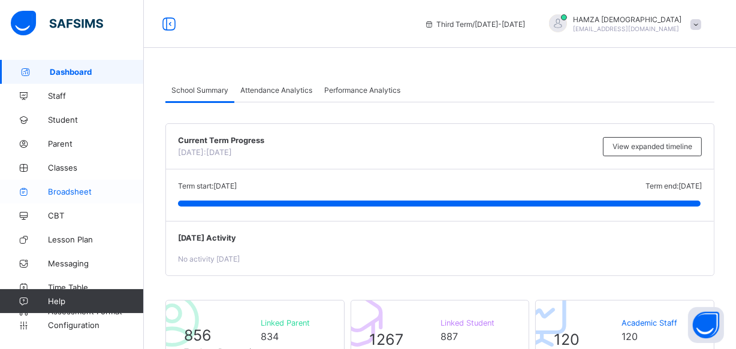
click at [72, 195] on span "Broadsheet" at bounding box center [96, 192] width 96 height 10
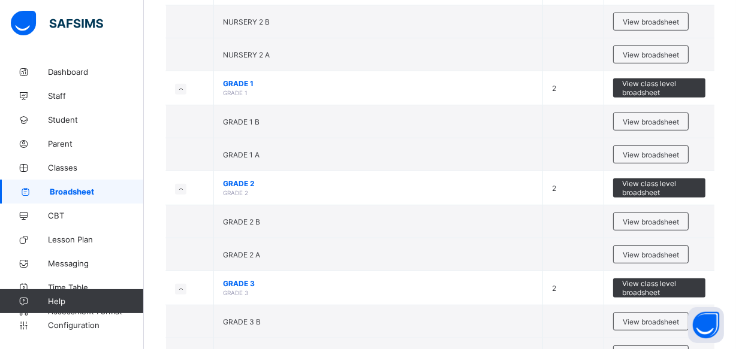
scroll to position [543, 0]
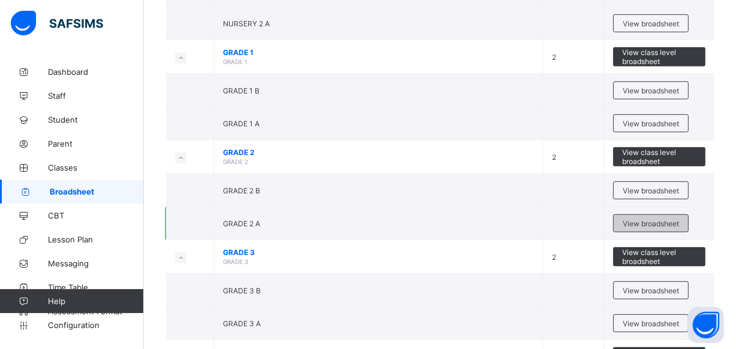
click at [667, 219] on span "View broadsheet" at bounding box center [650, 223] width 56 height 9
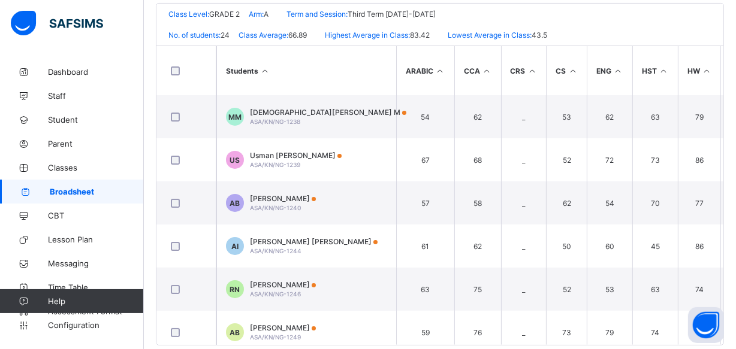
scroll to position [288, 0]
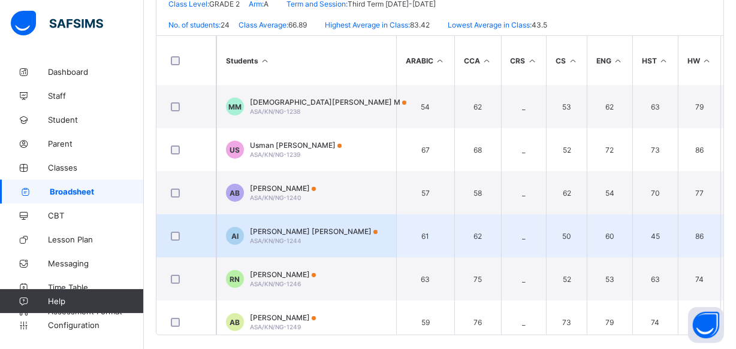
click at [328, 243] on td "AI [PERSON_NAME] [PERSON_NAME]/KN/NG-1244" at bounding box center [306, 235] width 180 height 43
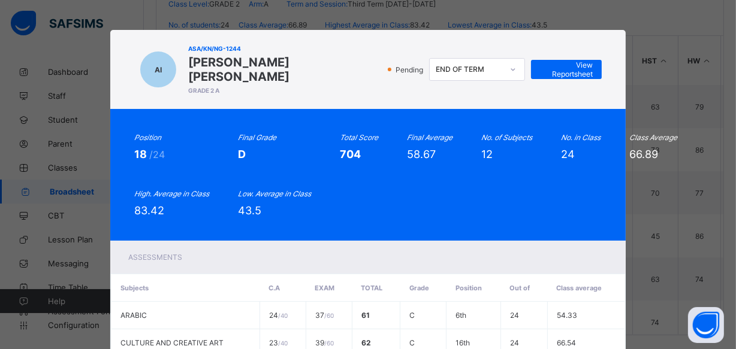
click at [649, 27] on div "AI ASA/KN/NG-1244 [PERSON_NAME] [PERSON_NAME] GRADE 2 A Pending END OF TERM Vie…" at bounding box center [368, 174] width 736 height 349
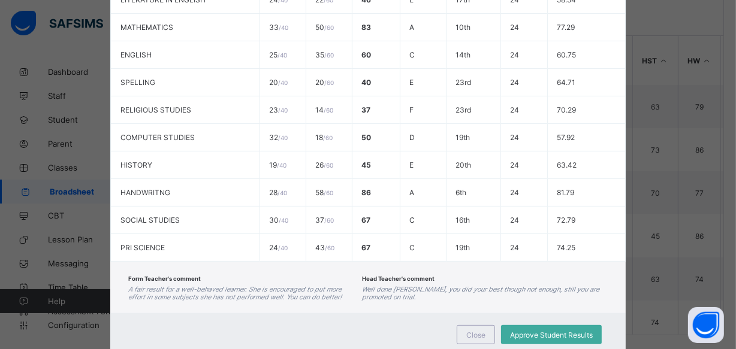
scroll to position [379, 0]
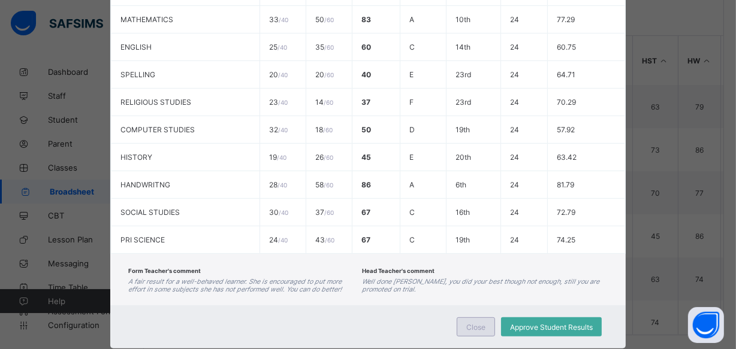
click at [478, 323] on span "Close" at bounding box center [475, 327] width 19 height 9
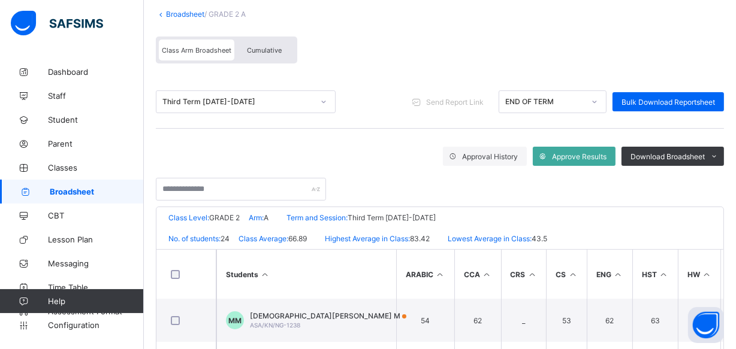
scroll to position [74, 0]
click at [273, 42] on div "Cumulative" at bounding box center [264, 50] width 60 height 21
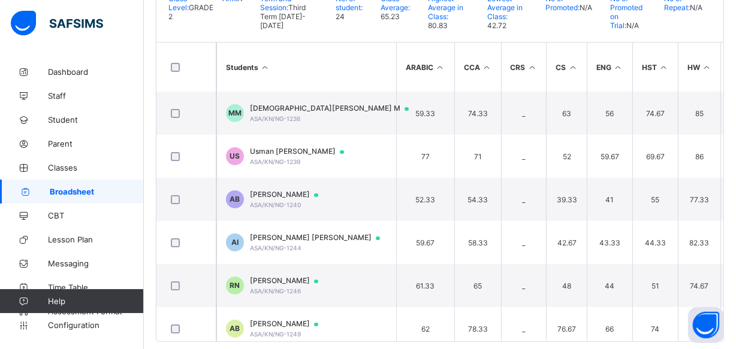
scroll to position [283, 0]
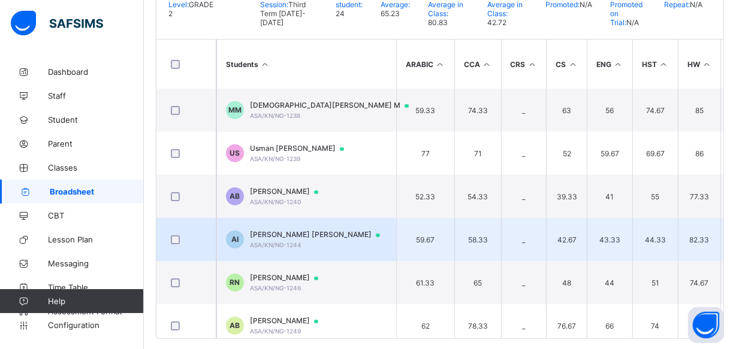
click at [286, 230] on span "[PERSON_NAME] [PERSON_NAME]" at bounding box center [320, 235] width 141 height 10
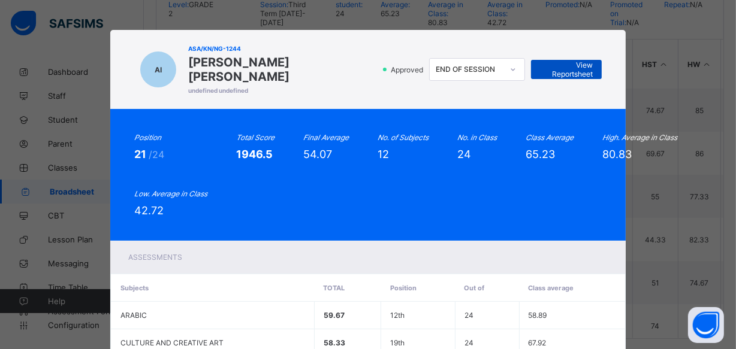
click at [531, 63] on div "View Reportsheet" at bounding box center [566, 69] width 71 height 19
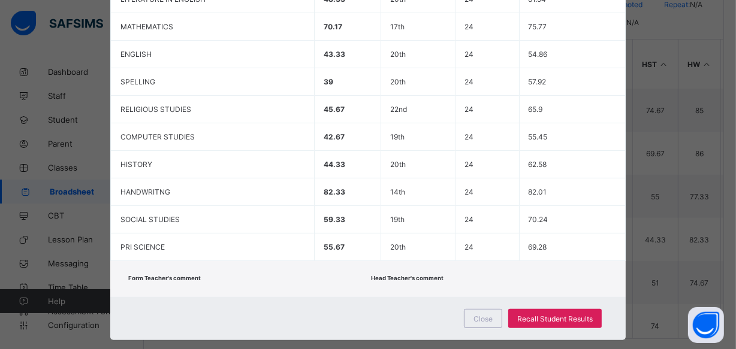
scroll to position [374, 0]
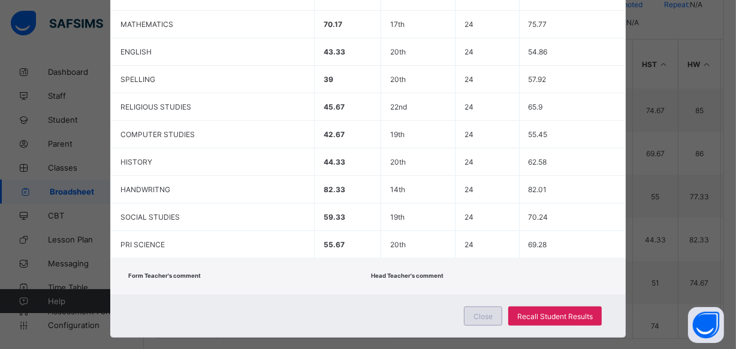
click at [482, 312] on span "Close" at bounding box center [482, 316] width 19 height 9
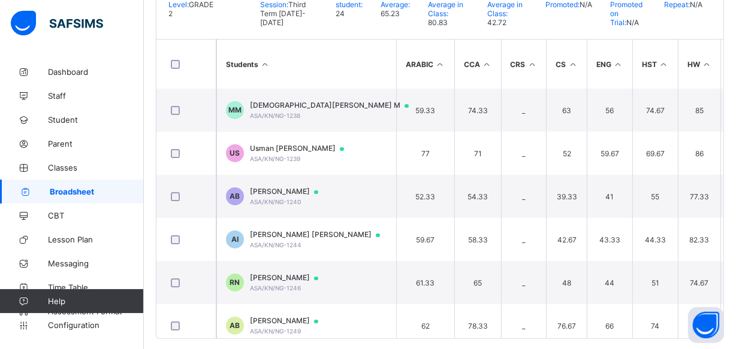
scroll to position [0, 0]
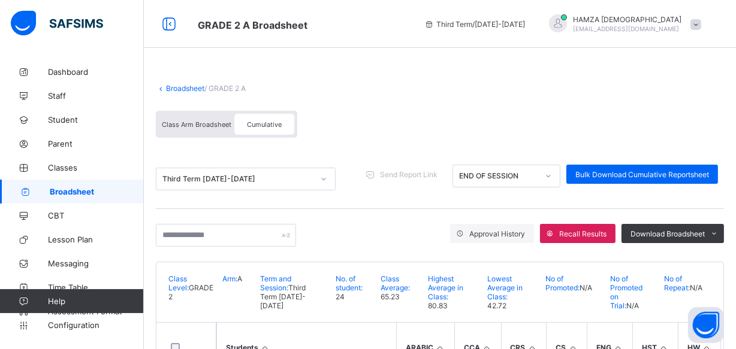
click at [197, 88] on link "Broadsheet" at bounding box center [185, 88] width 38 height 9
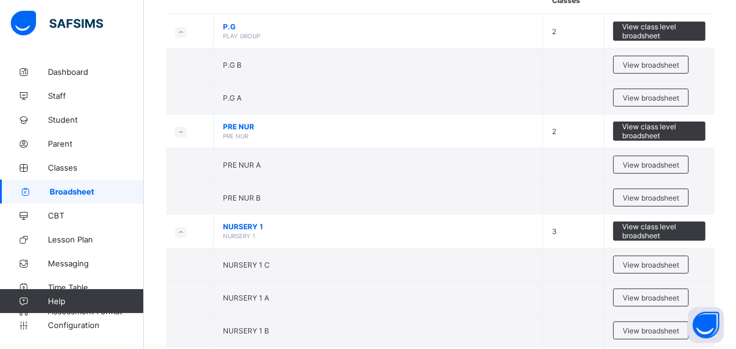
scroll to position [189, 0]
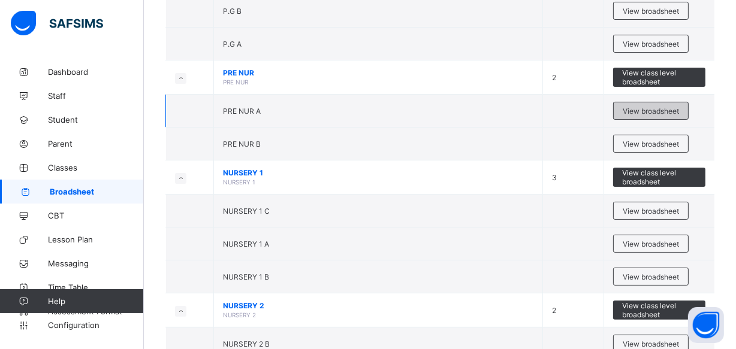
click at [642, 109] on span "View broadsheet" at bounding box center [650, 111] width 56 height 9
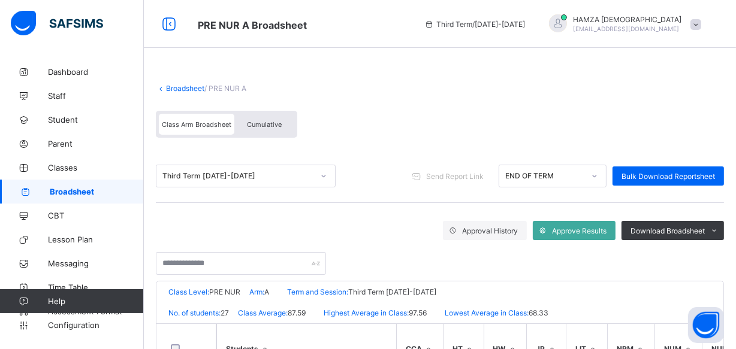
click at [192, 88] on link "Broadsheet" at bounding box center [185, 88] width 38 height 9
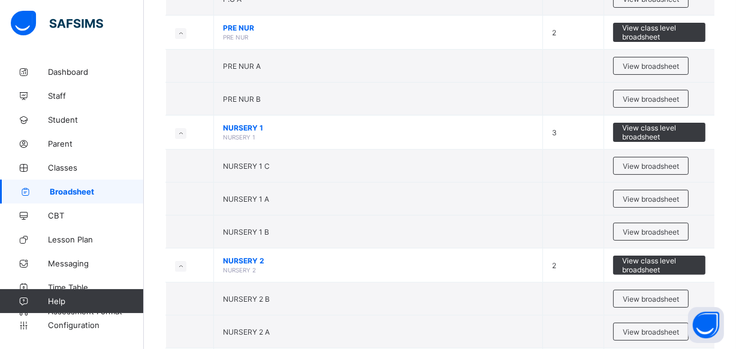
scroll to position [249, 0]
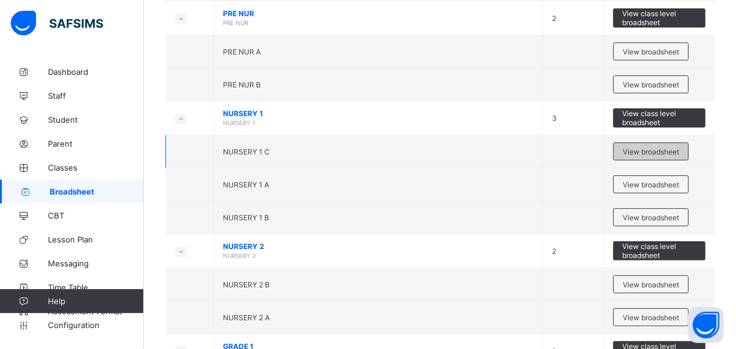
click at [652, 147] on span "View broadsheet" at bounding box center [650, 151] width 56 height 9
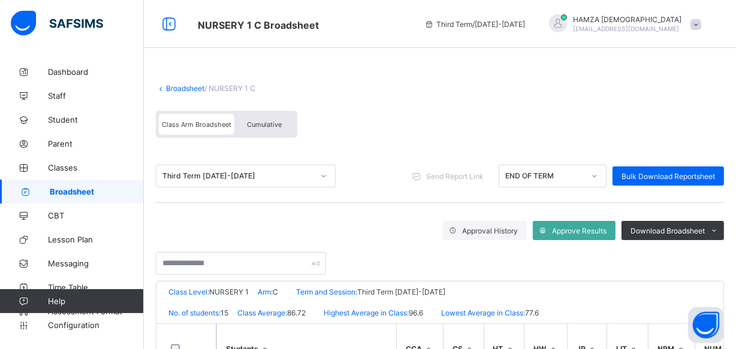
click at [264, 130] on div "Cumulative" at bounding box center [264, 124] width 60 height 21
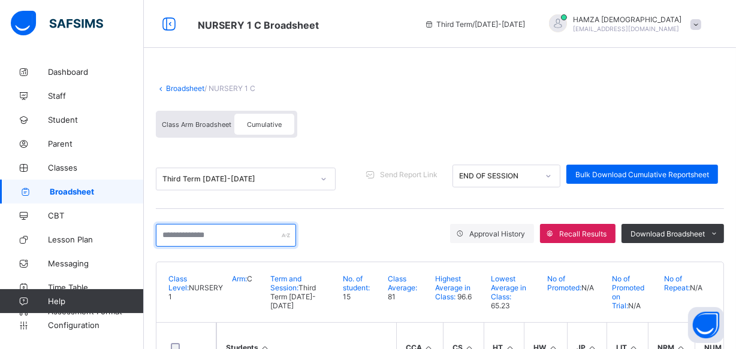
click at [240, 228] on input "text" at bounding box center [226, 235] width 140 height 23
paste input "**********"
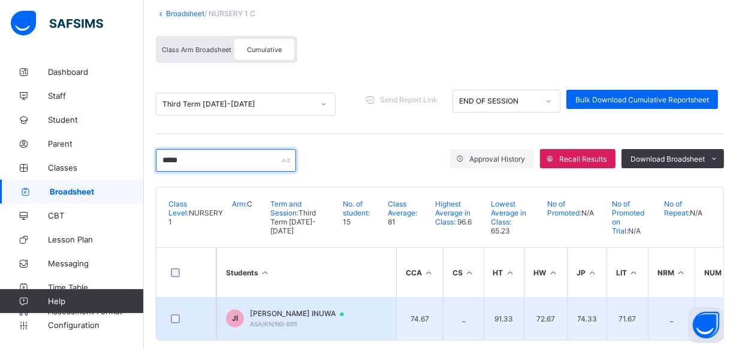
type input "*****"
click at [311, 314] on span "[PERSON_NAME] INUWA" at bounding box center [302, 314] width 105 height 10
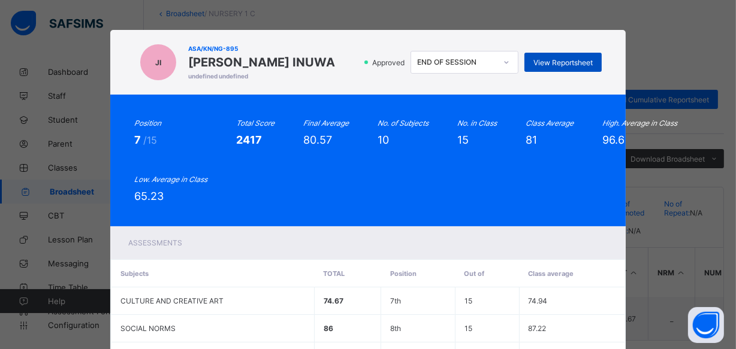
click at [576, 58] on span "View Reportsheet" at bounding box center [562, 62] width 59 height 9
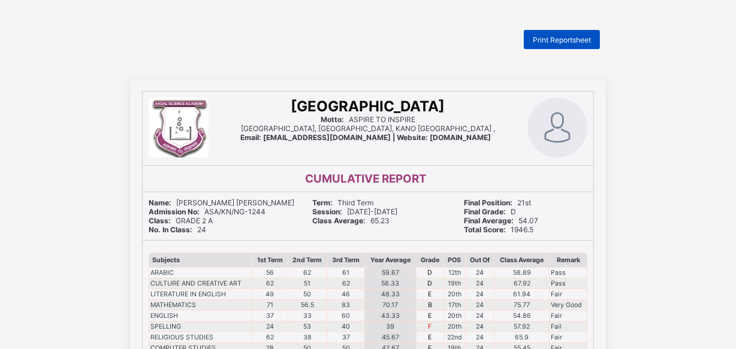
click at [549, 43] on span "Print Reportsheet" at bounding box center [561, 39] width 58 height 9
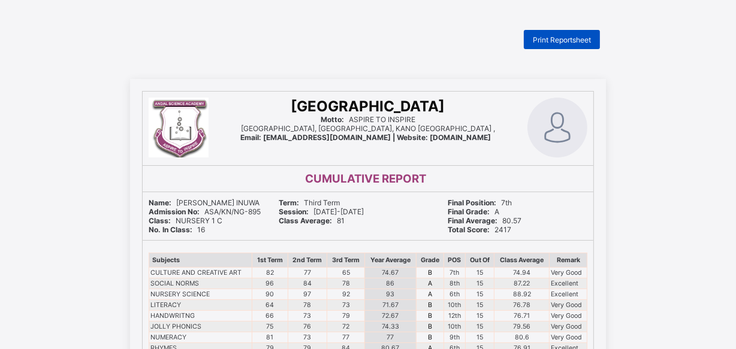
click at [577, 43] on span "Print Reportsheet" at bounding box center [561, 39] width 58 height 9
